Goal: Book appointment/travel/reservation

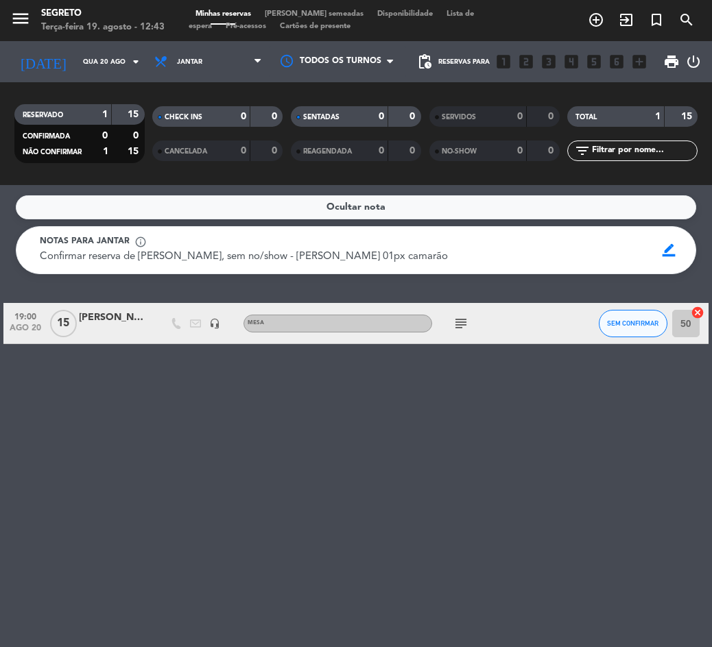
click at [80, 56] on input "Qua 20 ago" at bounding box center [121, 61] width 91 height 21
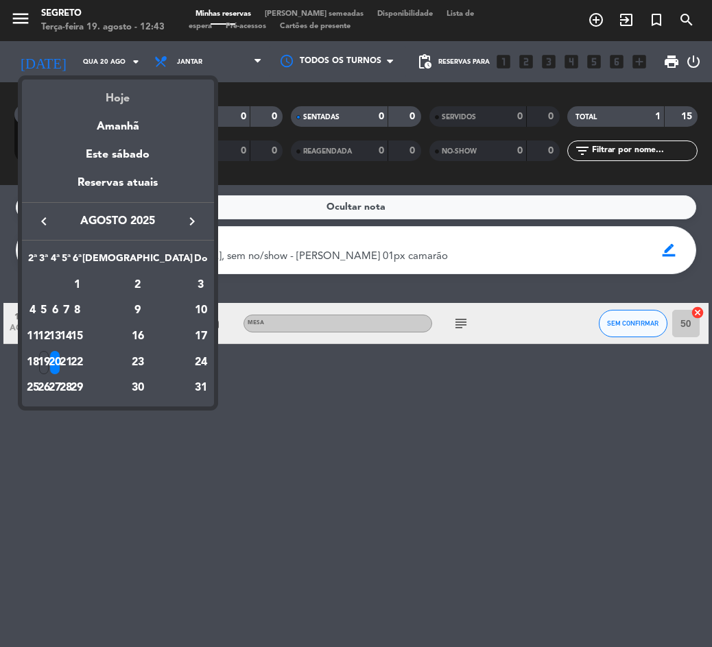
click at [122, 99] on div "Hoje" at bounding box center [118, 94] width 192 height 28
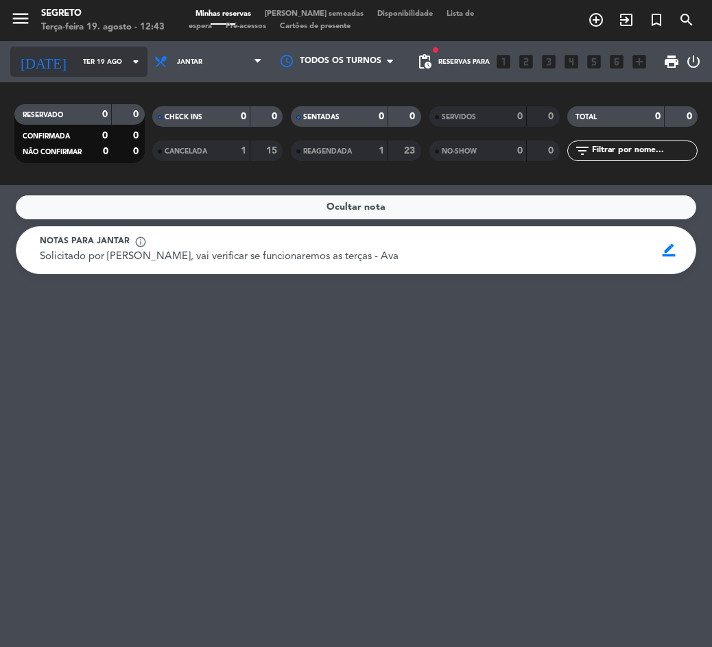
click at [76, 61] on input "Ter 19 ago" at bounding box center [121, 61] width 91 height 21
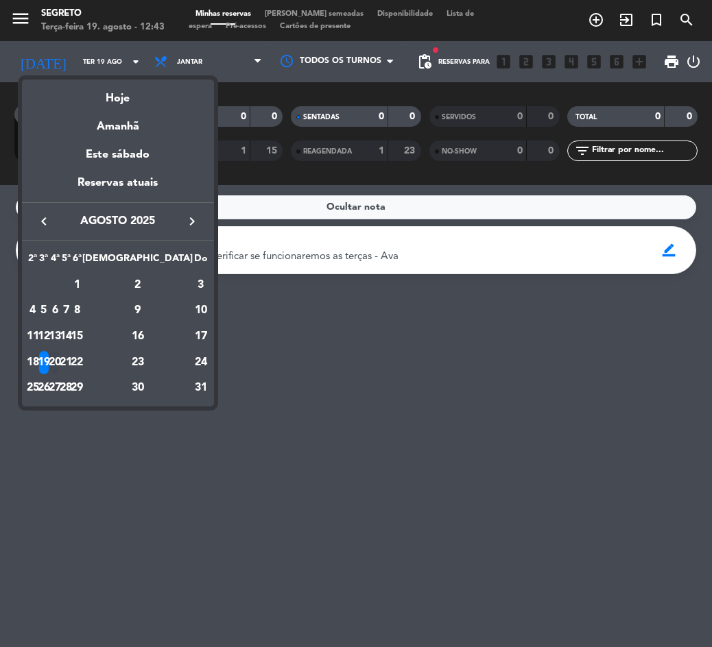
click at [60, 353] on div "20" at bounding box center [55, 362] width 10 height 23
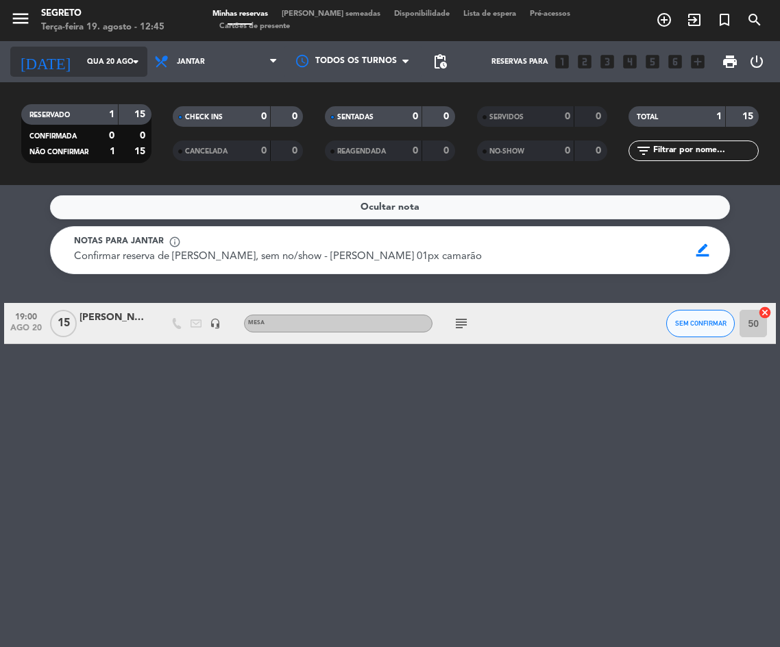
click at [80, 60] on input "Qua 20 ago" at bounding box center [130, 62] width 101 height 22
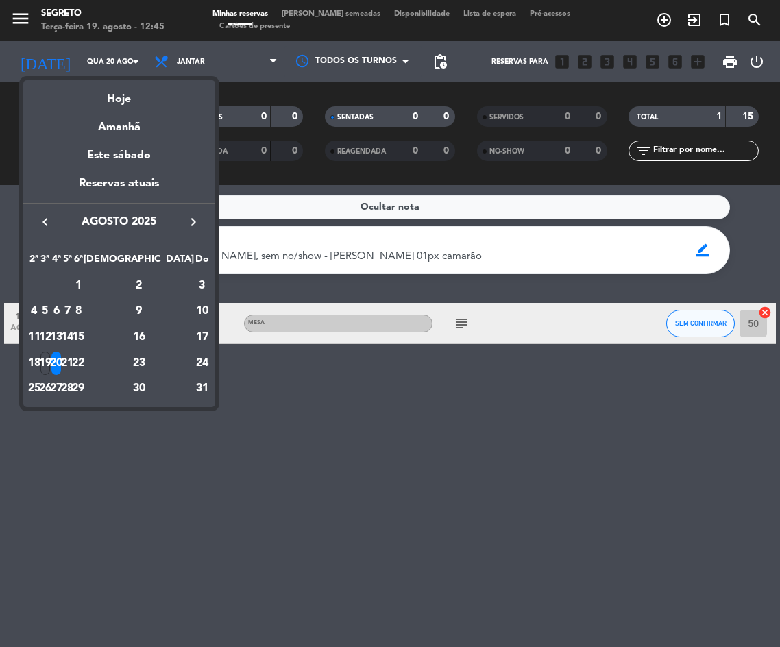
click at [73, 368] on div "21" at bounding box center [67, 363] width 10 height 23
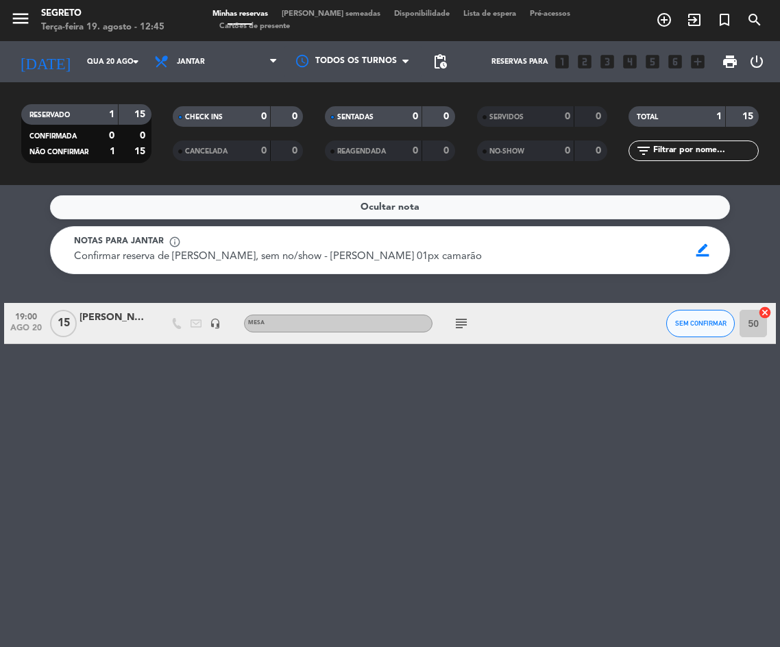
type input "Qui 21 ago"
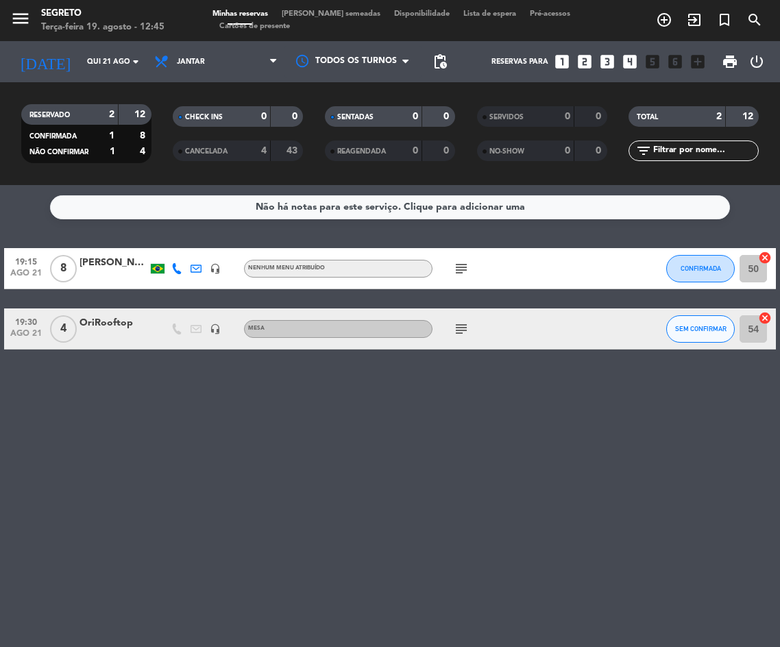
click at [121, 333] on div at bounding box center [114, 336] width 69 height 11
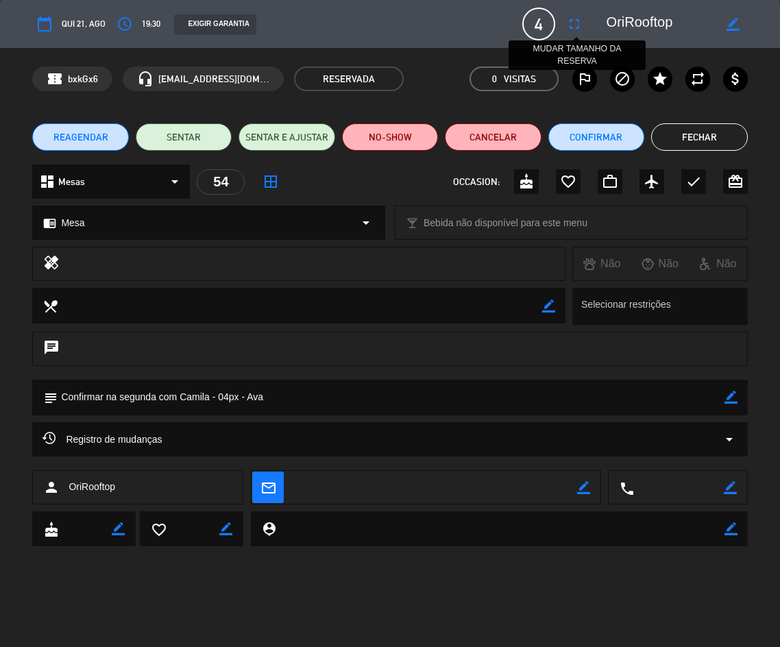
click at [580, 21] on icon "fullscreen" at bounding box center [574, 24] width 16 height 16
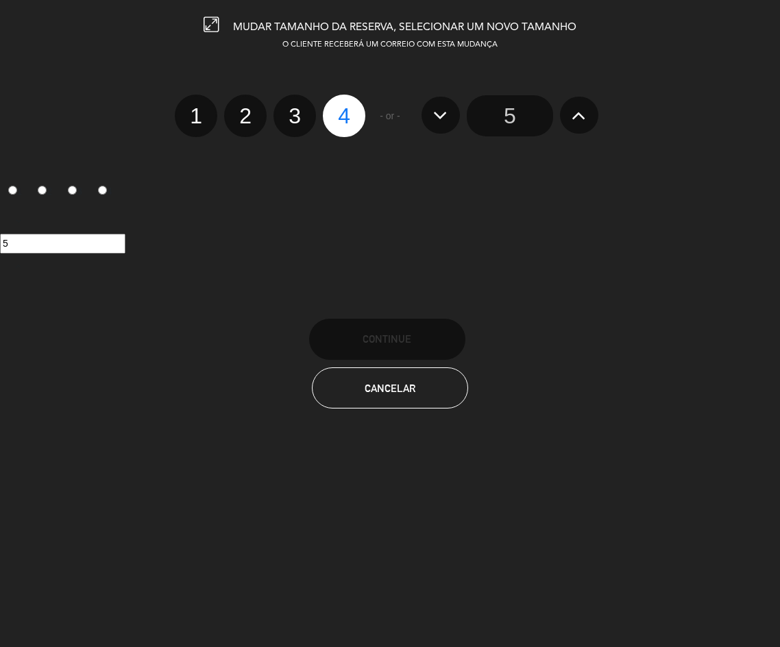
click at [287, 109] on label "3" at bounding box center [295, 116] width 43 height 43
click at [289, 108] on input "3" at bounding box center [293, 103] width 9 height 9
radio input "true"
radio input "false"
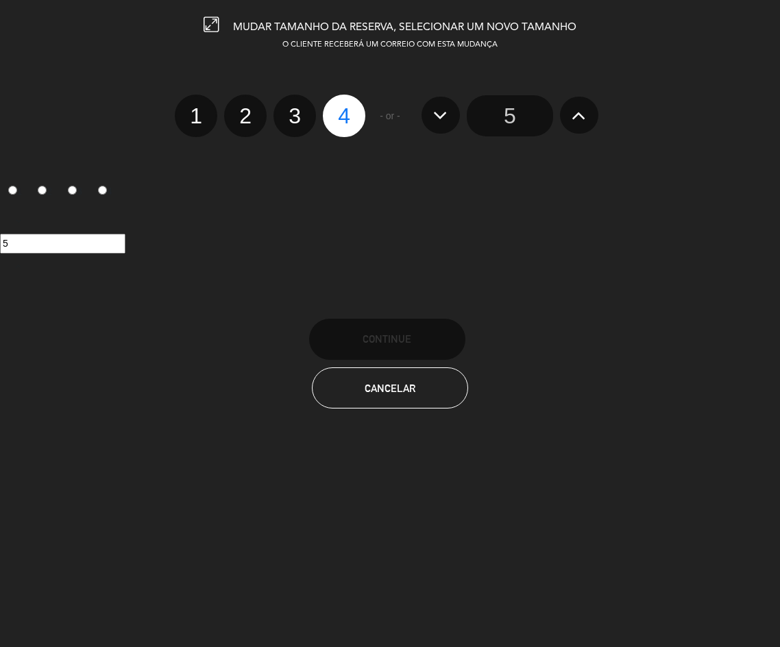
radio input "false"
radio input "true"
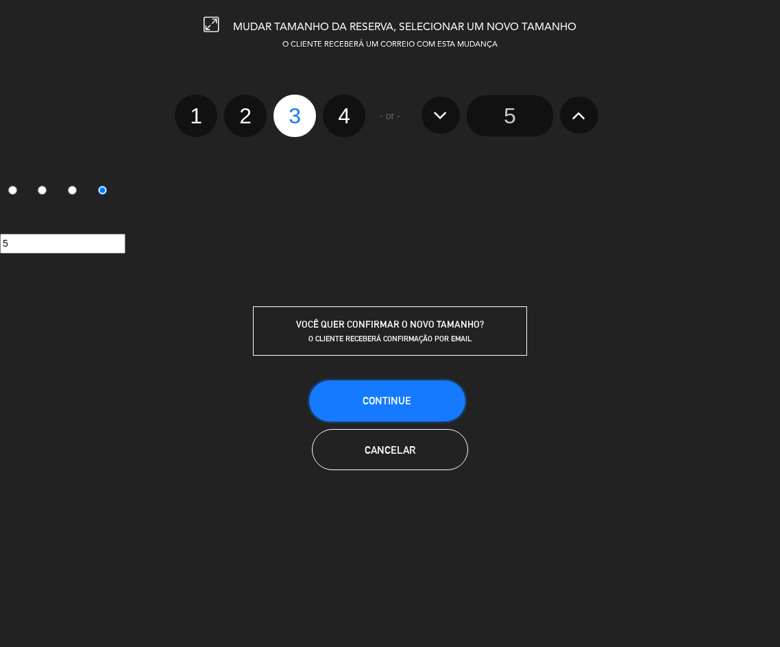
click at [408, 414] on button "CONTINUE" at bounding box center [387, 401] width 156 height 41
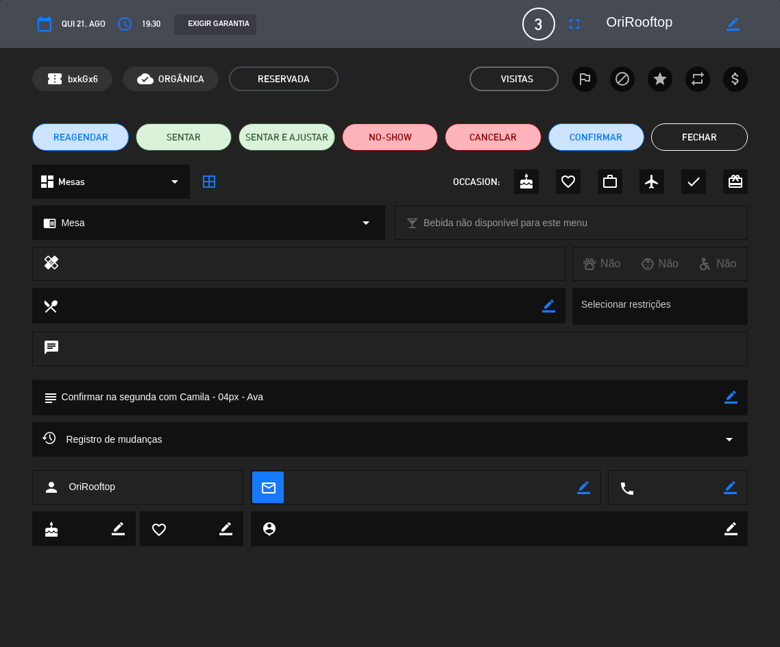
click at [689, 140] on button "Fechar" at bounding box center [700, 136] width 96 height 27
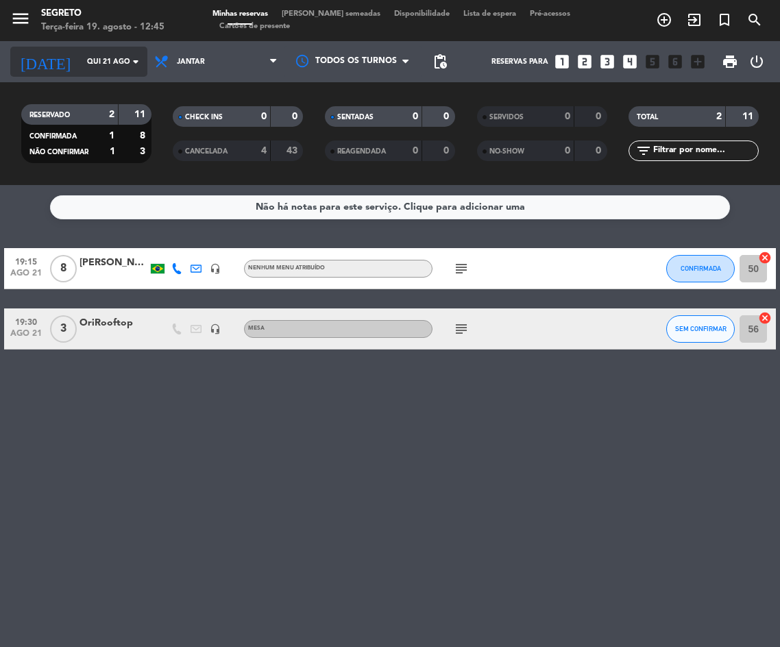
click at [91, 67] on input "Qui 21 ago" at bounding box center [130, 62] width 101 height 22
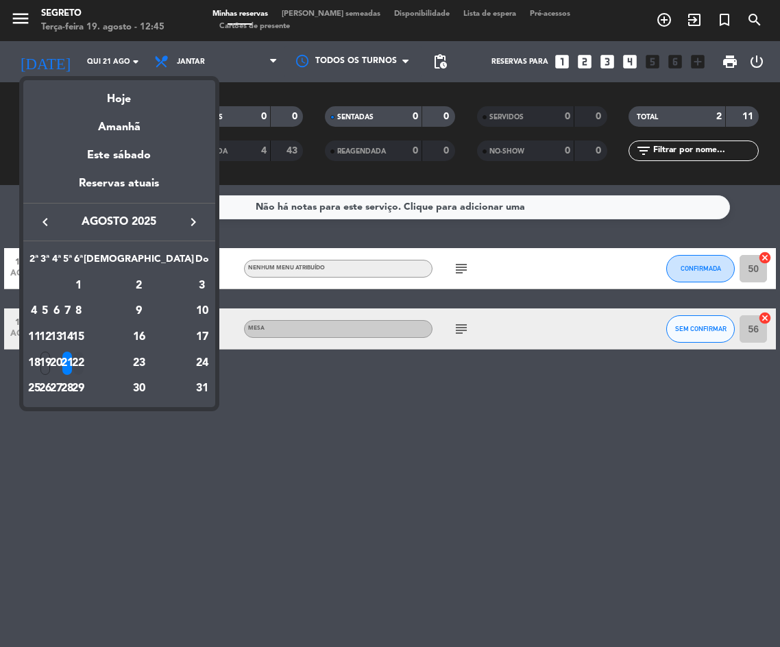
click at [84, 364] on div "22" at bounding box center [78, 363] width 10 height 23
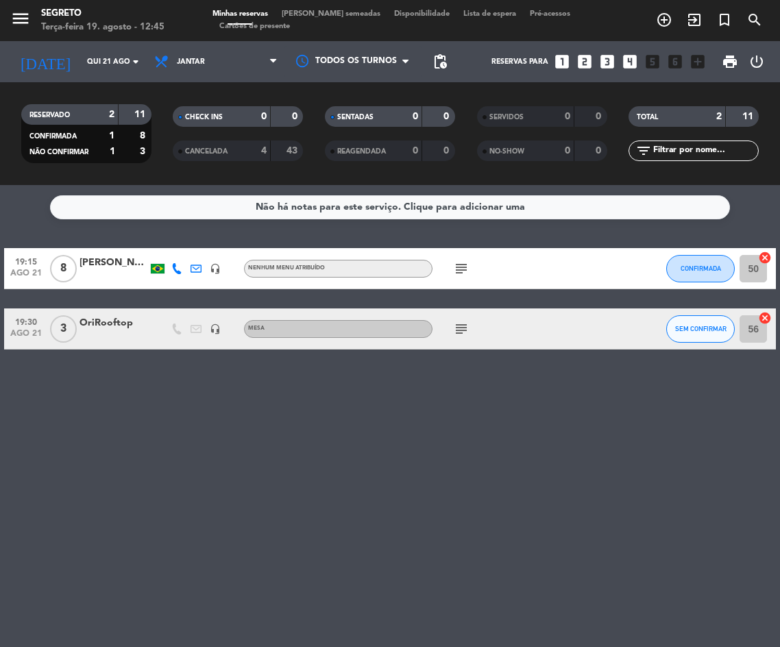
type input "Sex 22 ago"
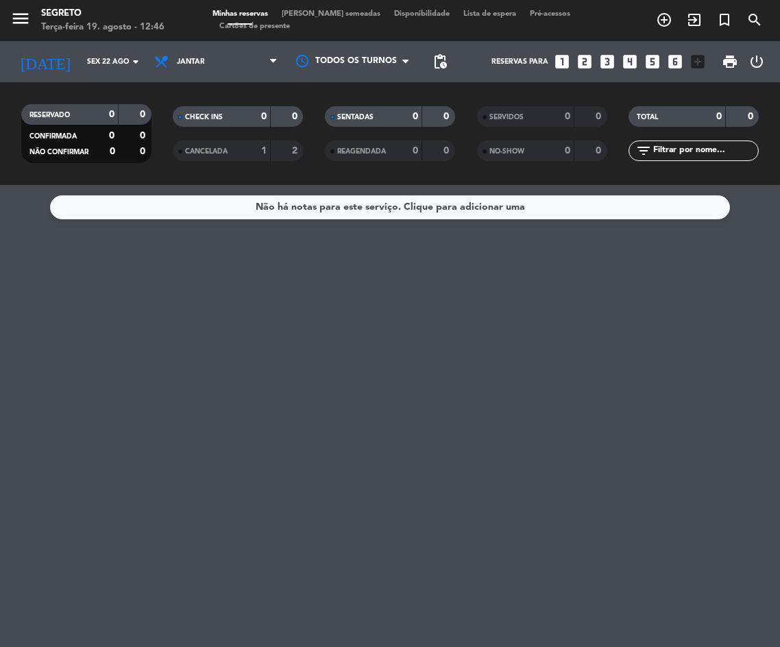
drag, startPoint x: 2, startPoint y: 361, endPoint x: 25, endPoint y: 364, distance: 23.5
click at [25, 364] on div "Não há notas para este serviço. Clique para adicionar uma" at bounding box center [390, 416] width 780 height 462
